Goal: Navigation & Orientation: Go to known website

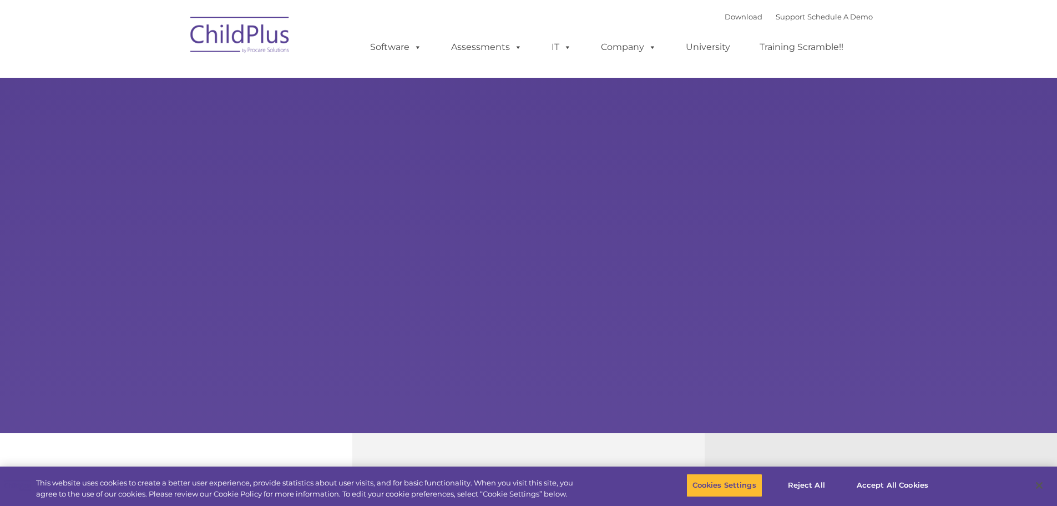
select select "MEDIUM"
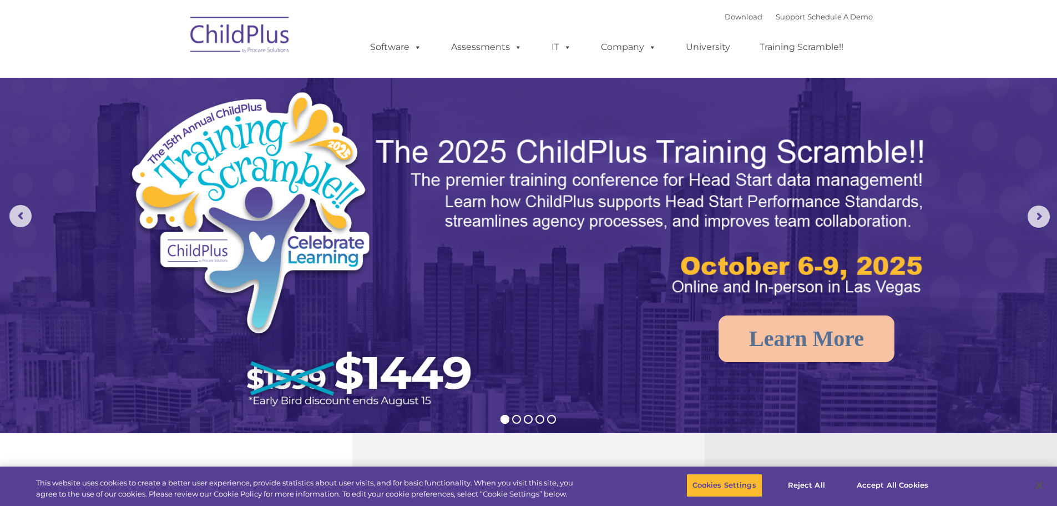
click at [262, 34] on img at bounding box center [240, 37] width 111 height 56
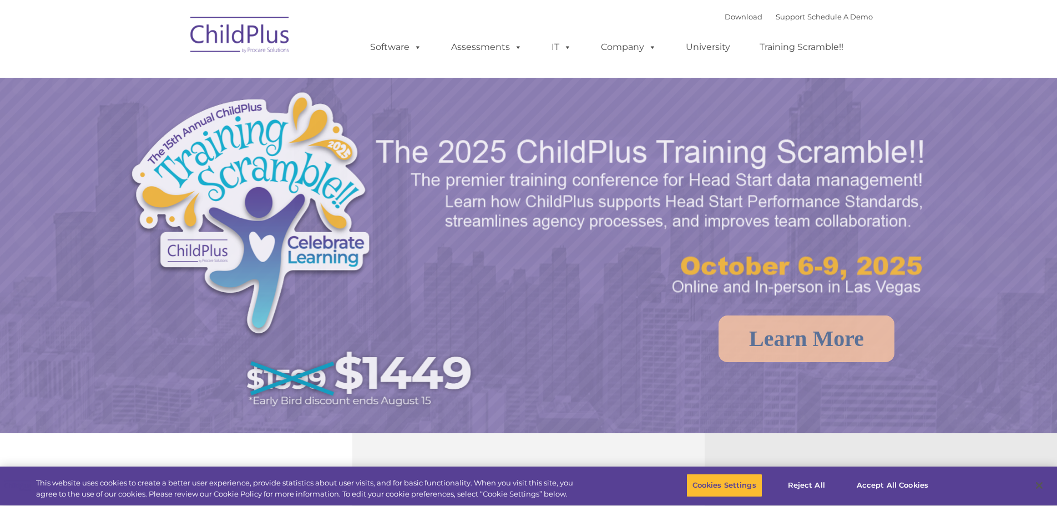
select select "MEDIUM"
